Goal: Information Seeking & Learning: Understand process/instructions

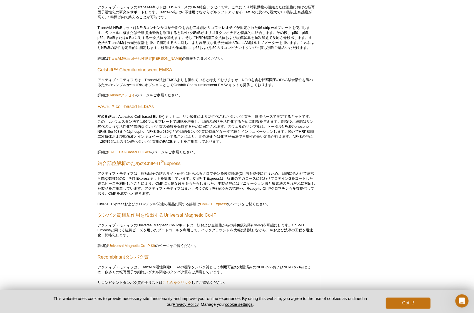
scroll to position [413, 0]
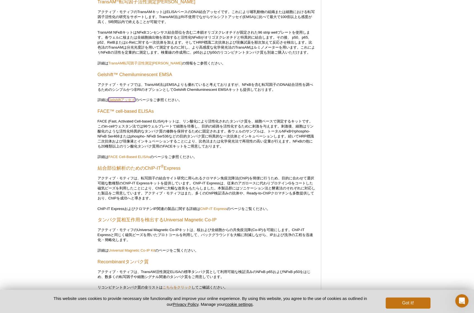
click at [127, 102] on link "Gelshiftアッセイ" at bounding box center [121, 100] width 27 height 4
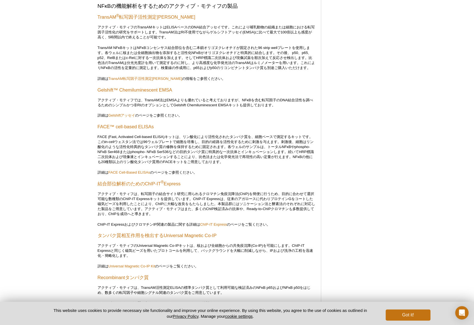
scroll to position [379, 0]
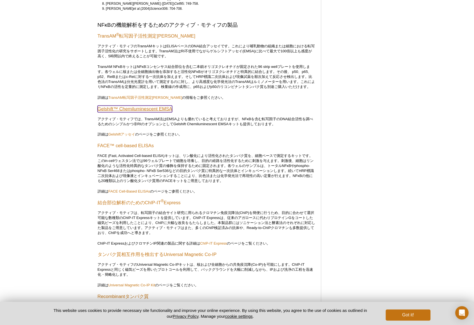
click at [146, 112] on link "Gelshift™ Chemiluminescent EMSA" at bounding box center [135, 108] width 75 height 7
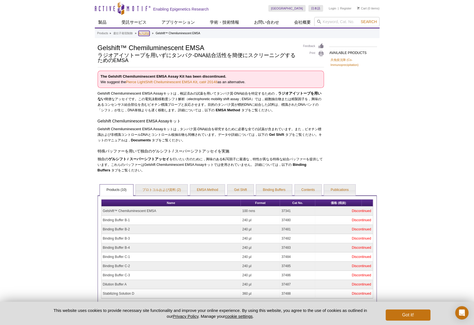
click at [144, 34] on link "転写調節" at bounding box center [143, 33] width 11 height 5
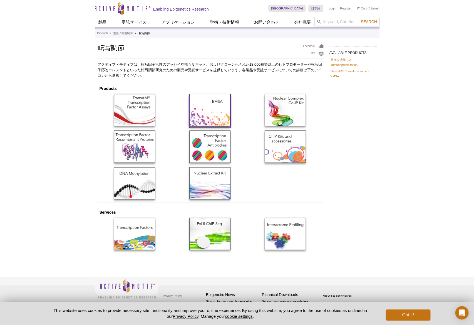
click at [205, 114] on img at bounding box center [209, 110] width 41 height 32
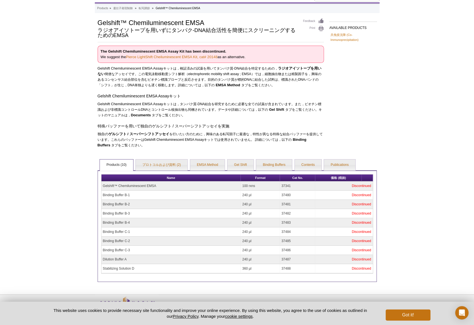
scroll to position [46, 0]
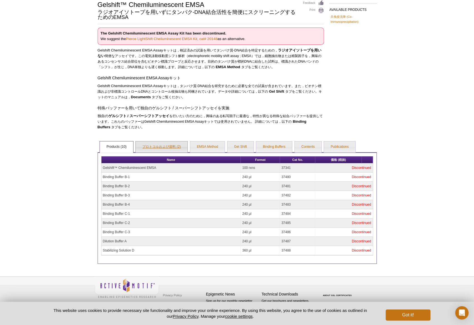
click at [167, 146] on link "プロトコルおよび資料 (2)" at bounding box center [162, 146] width 52 height 11
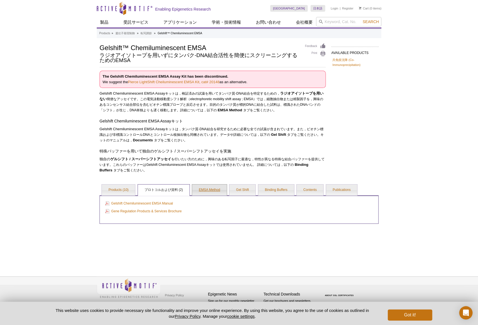
click at [203, 191] on link "EMSA Method" at bounding box center [209, 189] width 35 height 11
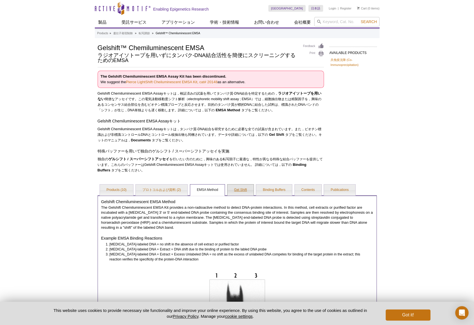
click at [235, 193] on link "Gel Shift" at bounding box center [240, 189] width 26 height 11
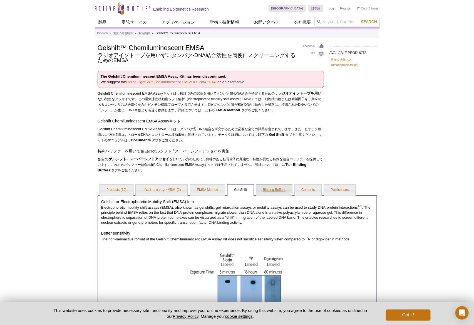
click at [272, 193] on link "Binding Buffers" at bounding box center [274, 189] width 36 height 11
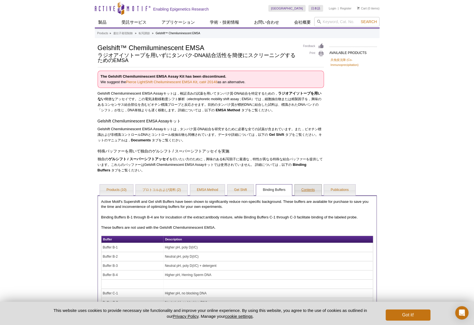
click at [308, 195] on link "Contents" at bounding box center [308, 189] width 27 height 11
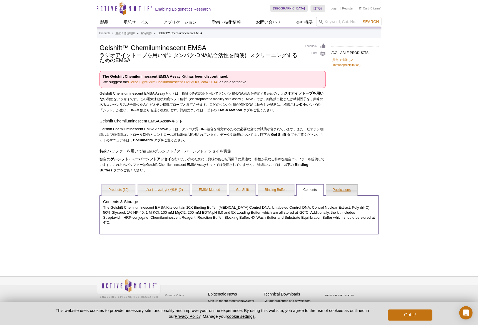
click at [334, 194] on link "Publications" at bounding box center [341, 189] width 31 height 11
